Goal: Book appointment/travel/reservation

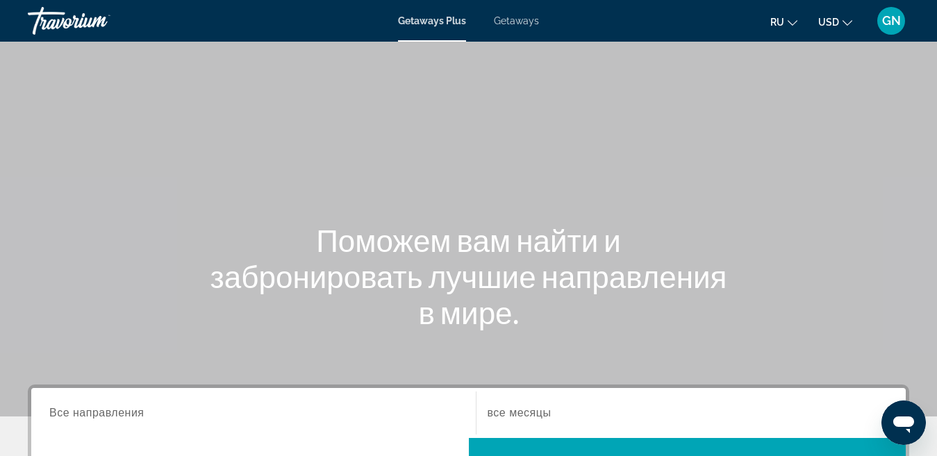
click at [524, 24] on span "Getaways" at bounding box center [516, 20] width 45 height 11
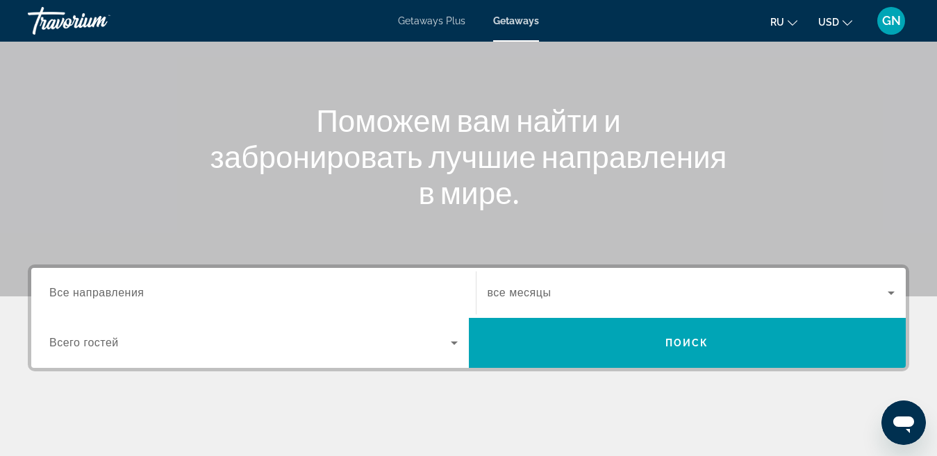
scroll to position [139, 0]
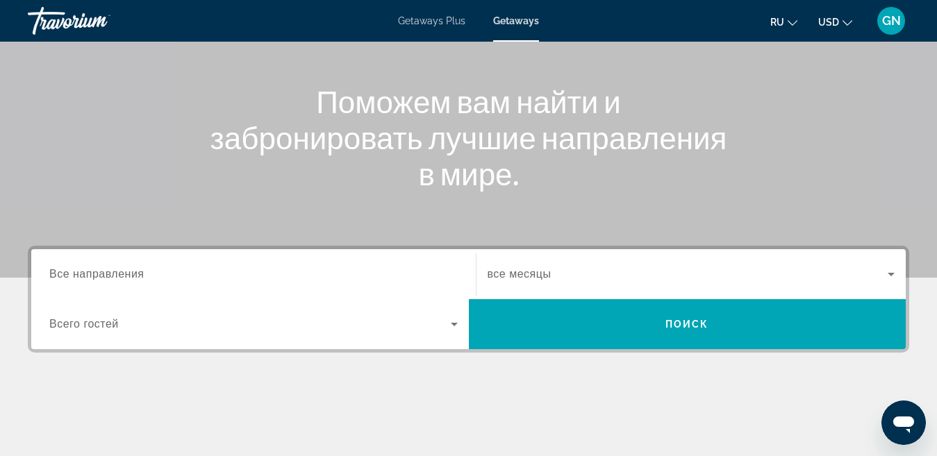
click at [86, 270] on span "Все направления" at bounding box center [96, 274] width 95 height 12
click at [86, 270] on input "Destination Все направления" at bounding box center [253, 275] width 408 height 17
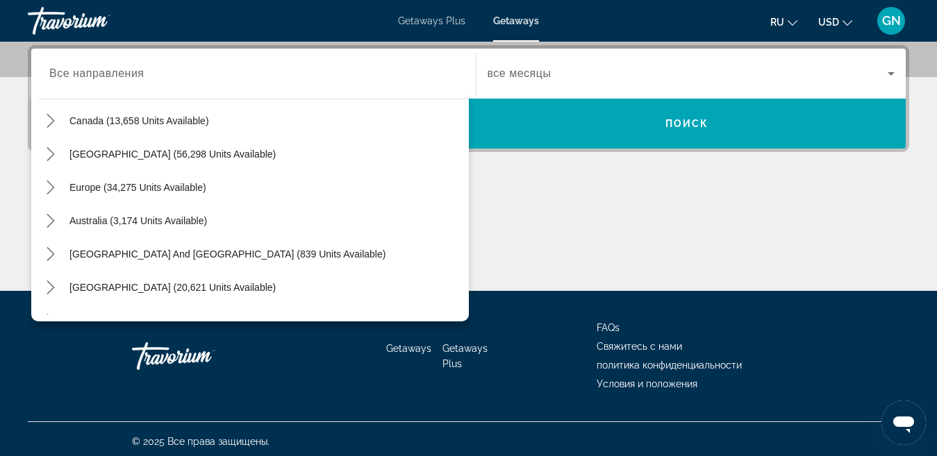
scroll to position [105, 0]
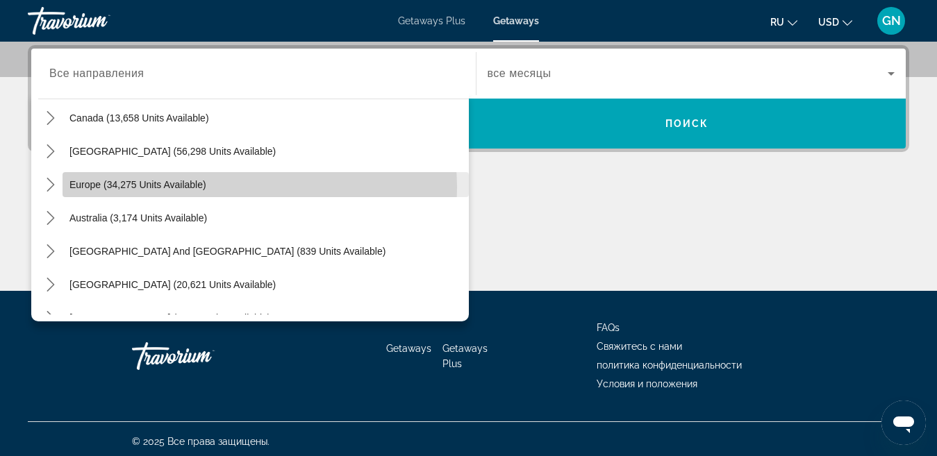
click at [235, 188] on span "Select destination: Europe (34,275 units available)" at bounding box center [266, 184] width 406 height 33
type input "**********"
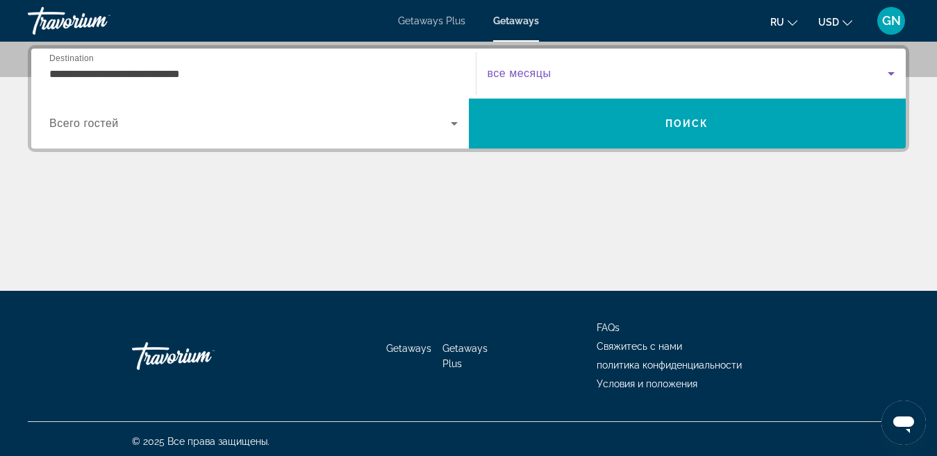
click at [893, 72] on icon "Search widget" at bounding box center [891, 73] width 7 height 3
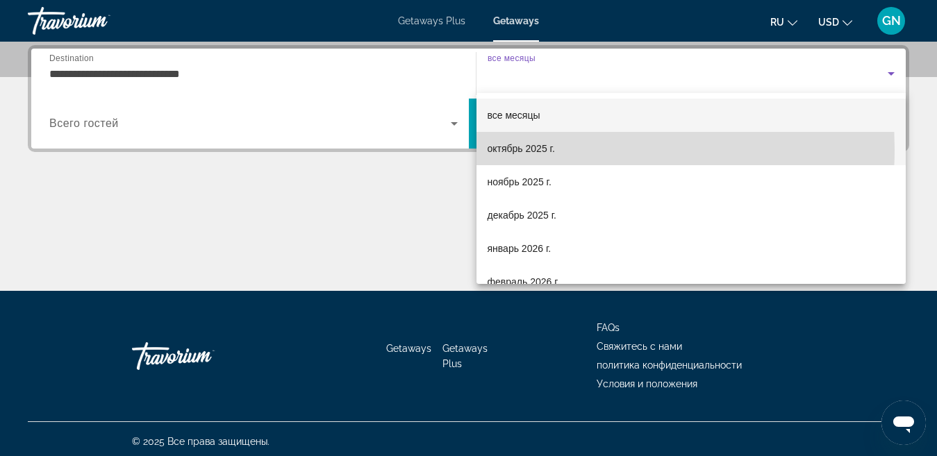
click at [554, 149] on span "октябрь 2025 г." at bounding box center [521, 148] width 67 height 17
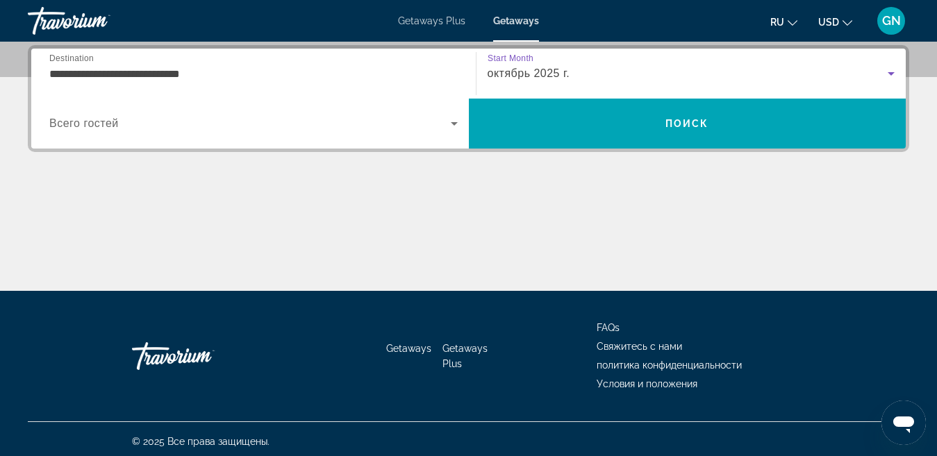
click at [448, 125] on icon "Search widget" at bounding box center [454, 123] width 17 height 17
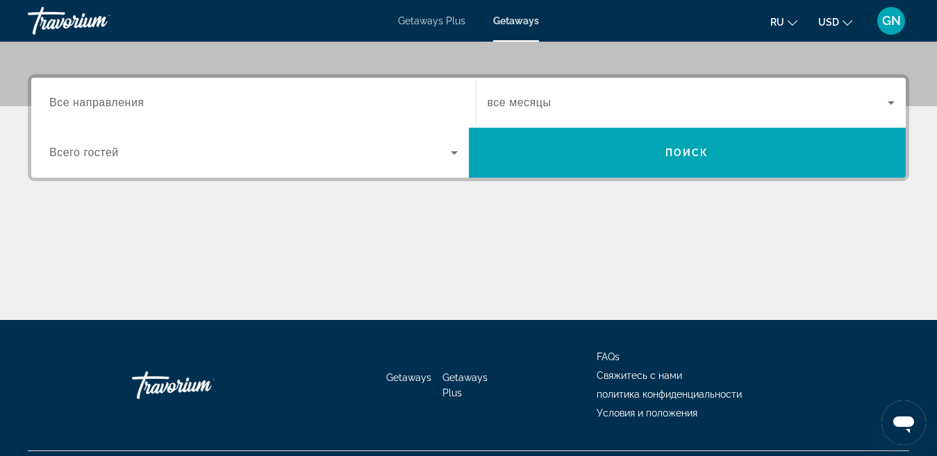
scroll to position [345, 0]
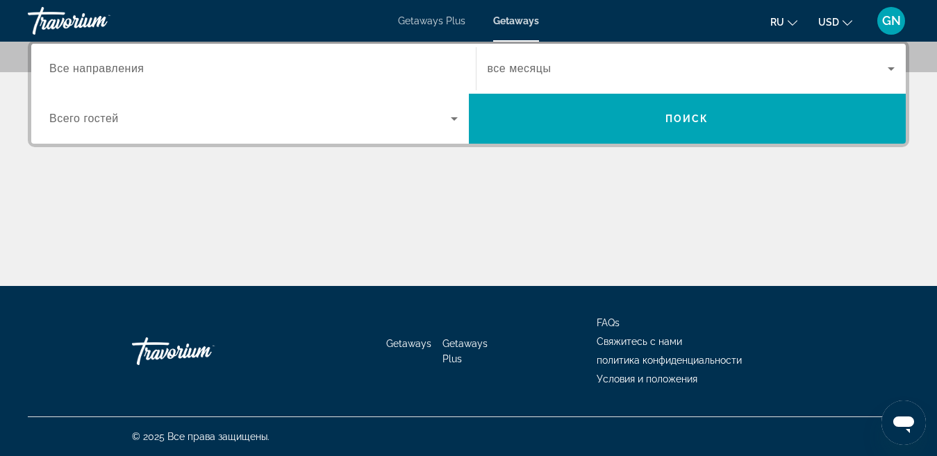
click at [129, 69] on span "Все направления" at bounding box center [96, 69] width 95 height 12
click at [129, 69] on input "Destination Все направления" at bounding box center [253, 69] width 408 height 17
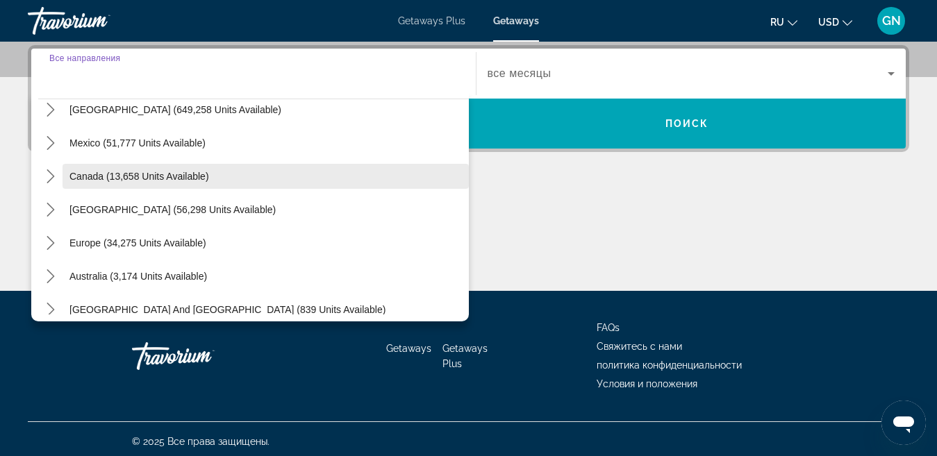
scroll to position [69, 0]
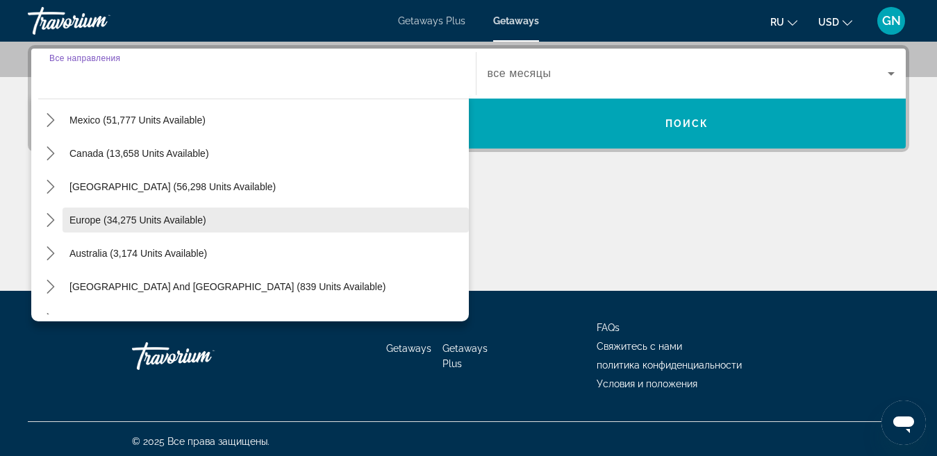
click at [169, 222] on span "Europe (34,275 units available)" at bounding box center [137, 220] width 137 height 11
type input "**********"
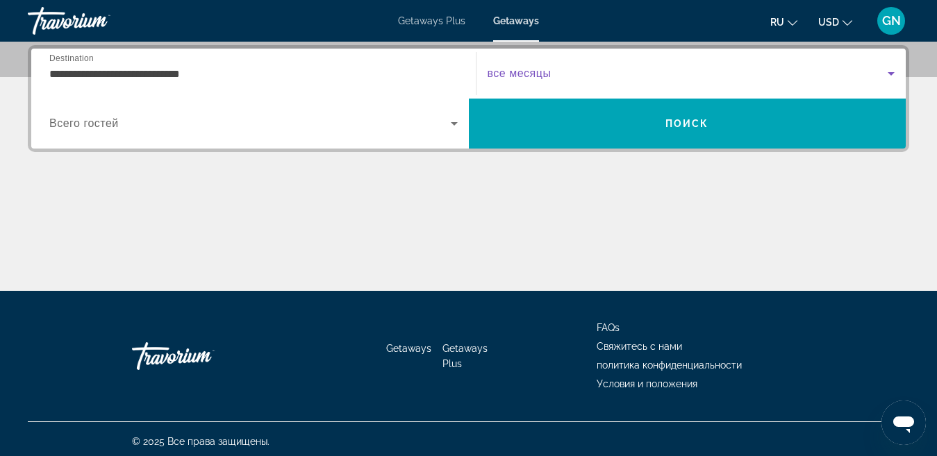
click at [890, 70] on icon "Search widget" at bounding box center [891, 73] width 17 height 17
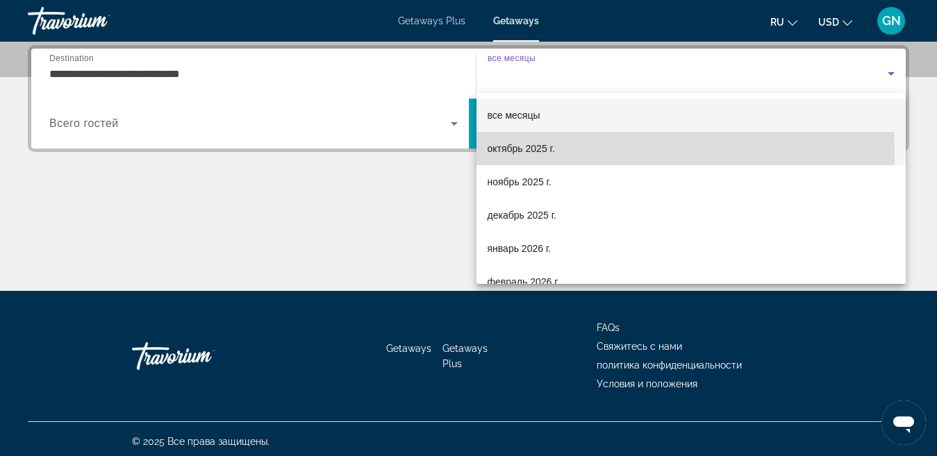
click at [556, 151] on mat-option "октябрь 2025 г." at bounding box center [691, 148] width 430 height 33
